Goal: Find specific page/section: Find specific page/section

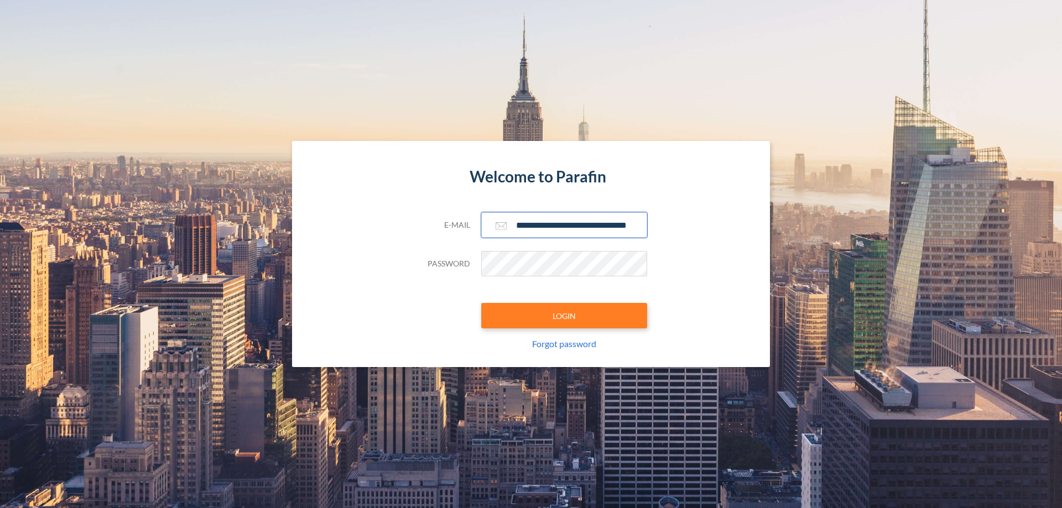
type input "**********"
click at [564, 316] on button "LOGIN" at bounding box center [564, 315] width 166 height 25
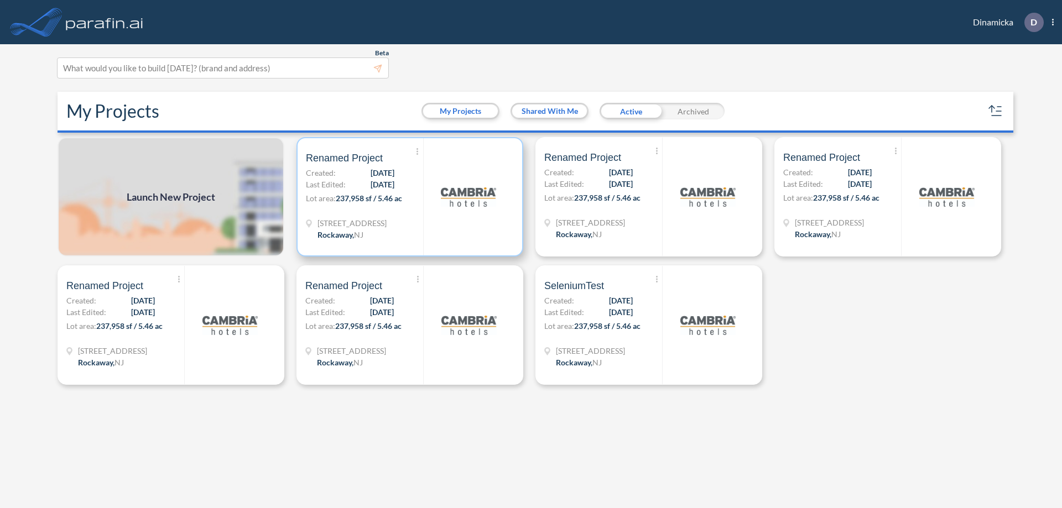
scroll to position [3, 0]
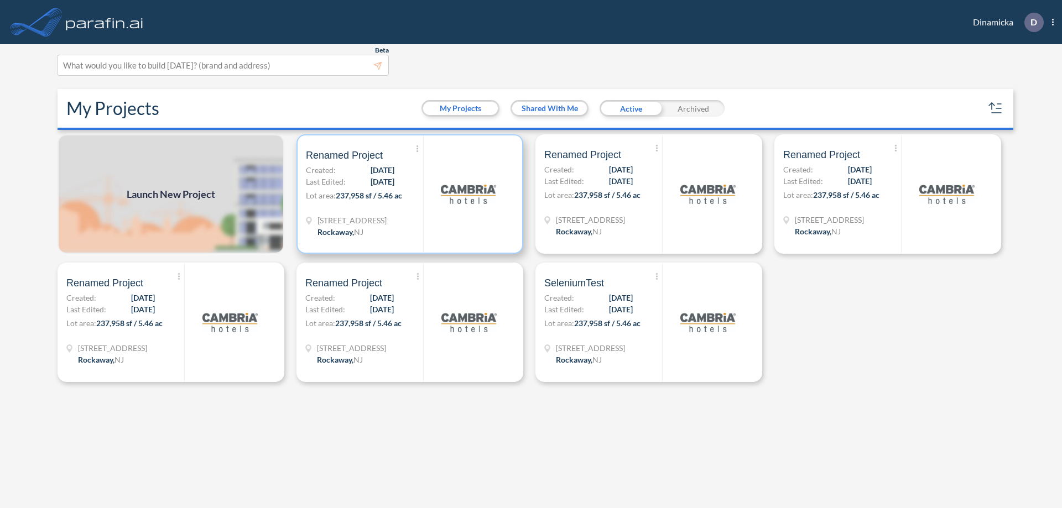
click at [410, 194] on p "Lot area: 237,958 sf / 5.46 ac" at bounding box center [364, 198] width 117 height 16
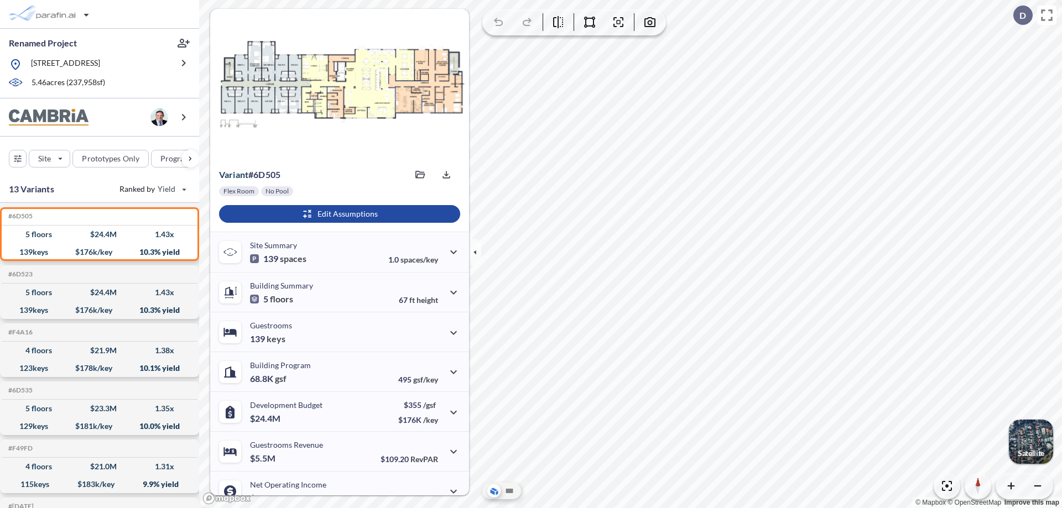
scroll to position [56, 0]
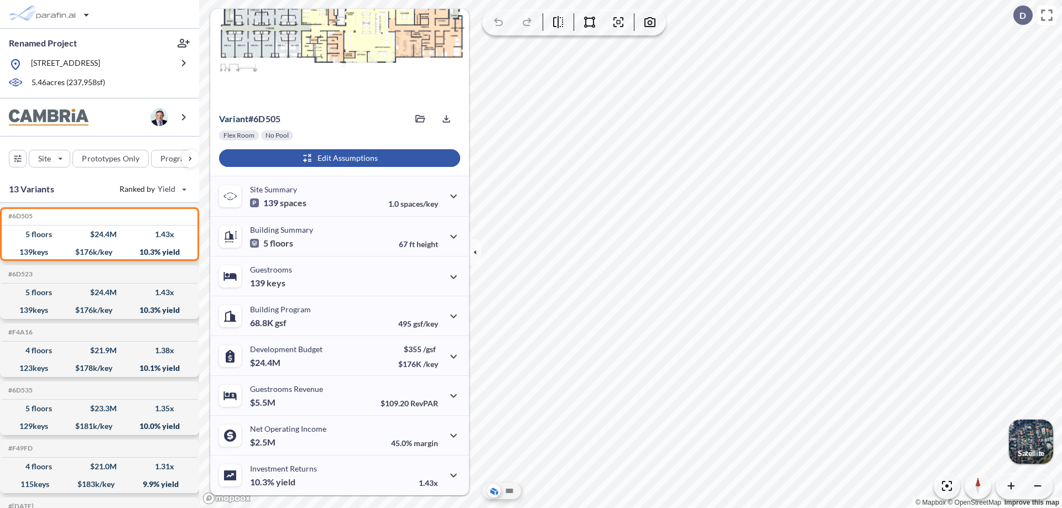
click at [338, 158] on div "button" at bounding box center [339, 158] width 241 height 18
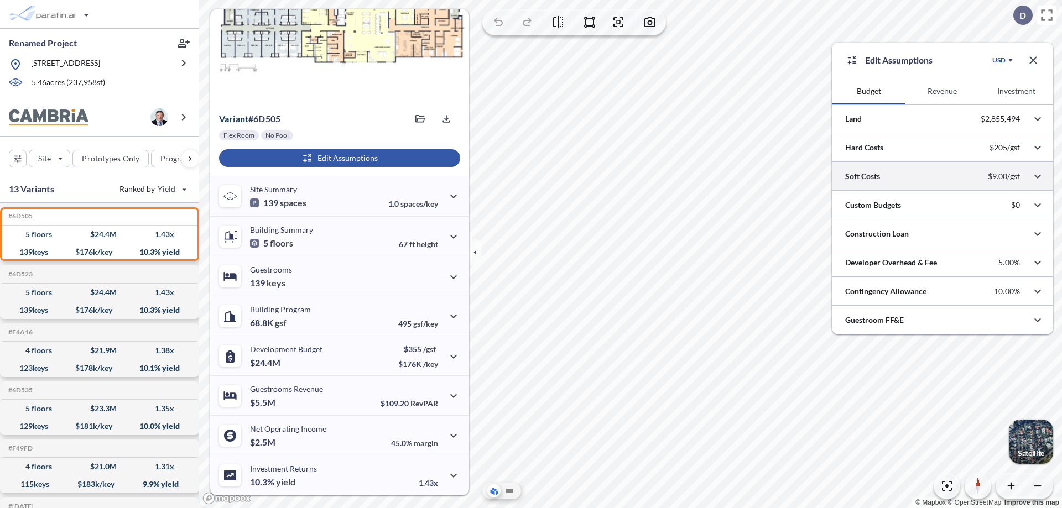
click at [943, 176] on div at bounding box center [942, 176] width 221 height 28
